Goal: Task Accomplishment & Management: Manage account settings

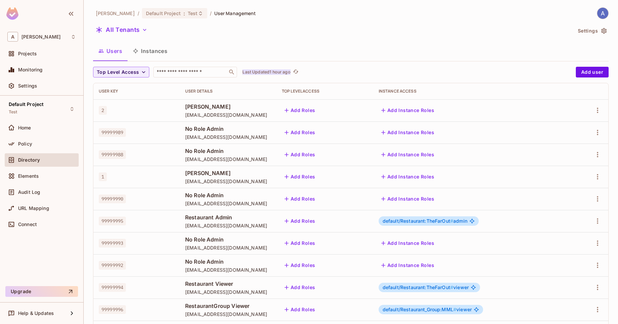
click at [272, 73] on p "Last Updated 1 hour ago" at bounding box center [266, 71] width 48 height 5
click at [147, 49] on button "Instances" at bounding box center [150, 51] width 45 height 17
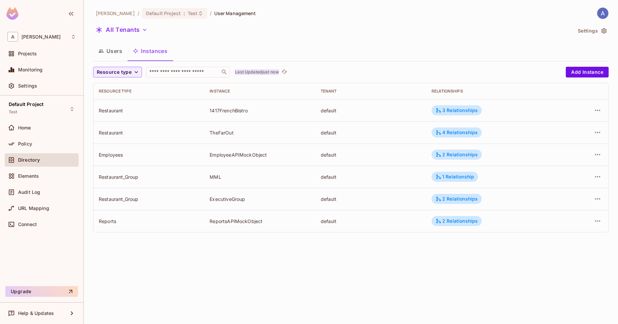
click at [261, 74] on p "Last Updated just now" at bounding box center [257, 71] width 44 height 5
click at [116, 47] on button "Users" at bounding box center [110, 51] width 34 height 17
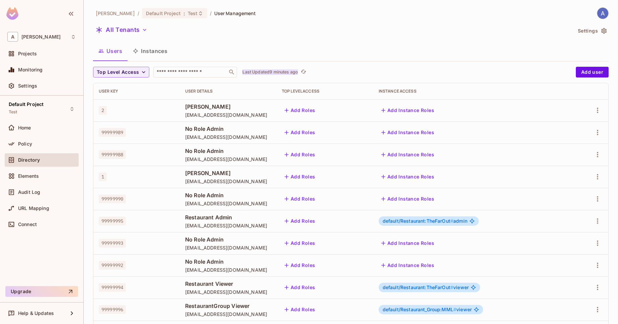
click at [279, 71] on p "Last Updated 9 minutes ago" at bounding box center [270, 71] width 56 height 5
click at [163, 56] on button "Instances" at bounding box center [150, 51] width 45 height 17
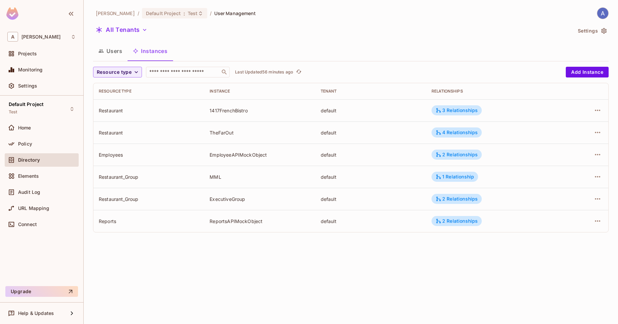
drag, startPoint x: 114, startPoint y: 57, endPoint x: 282, endPoint y: 192, distance: 216.1
click at [114, 56] on button "Users" at bounding box center [110, 51] width 34 height 17
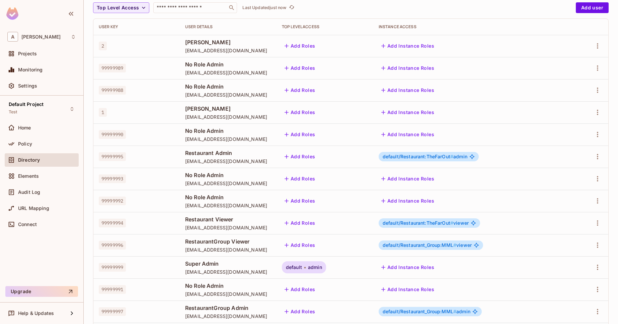
scroll to position [2, 0]
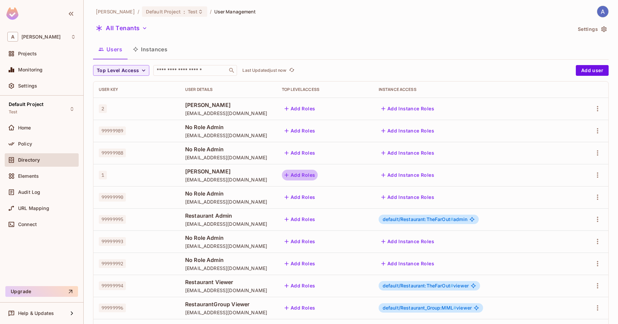
click at [318, 179] on button "Add Roles" at bounding box center [300, 174] width 36 height 11
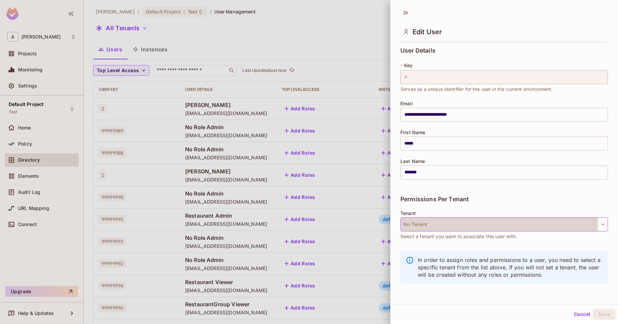
click at [432, 224] on button "No Tenant" at bounding box center [505, 224] width 208 height 14
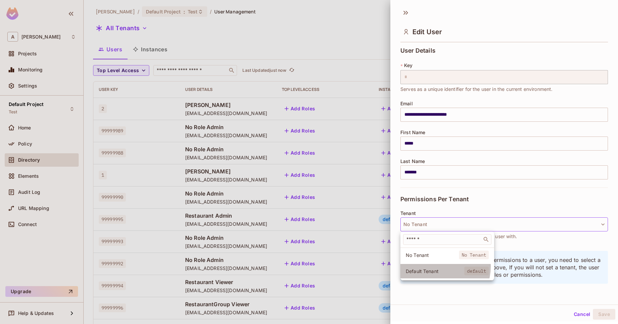
click at [439, 266] on li "Default Tenant default" at bounding box center [448, 271] width 94 height 14
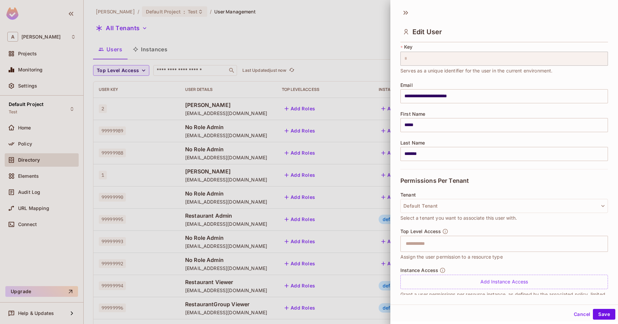
scroll to position [33, 0]
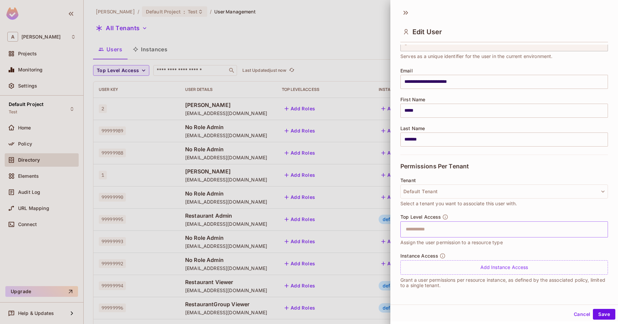
click at [446, 230] on input "text" at bounding box center [498, 228] width 193 height 13
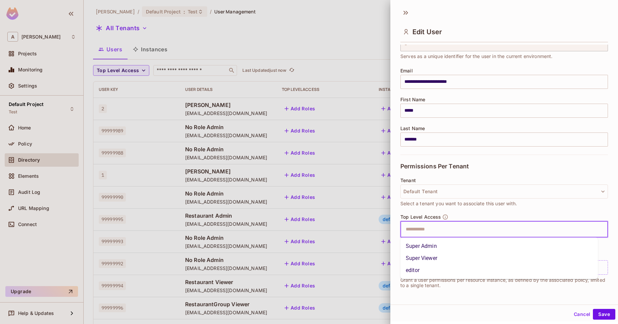
click at [443, 243] on li "Super Admin" at bounding box center [500, 246] width 198 height 12
click at [606, 318] on button "Save" at bounding box center [604, 313] width 22 height 11
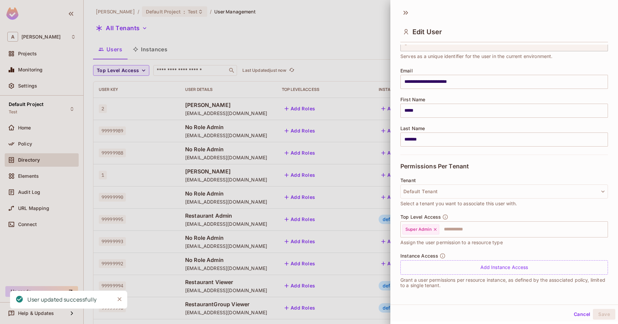
scroll to position [0, 0]
